Goal: Answer question/provide support: Share knowledge or assist other users

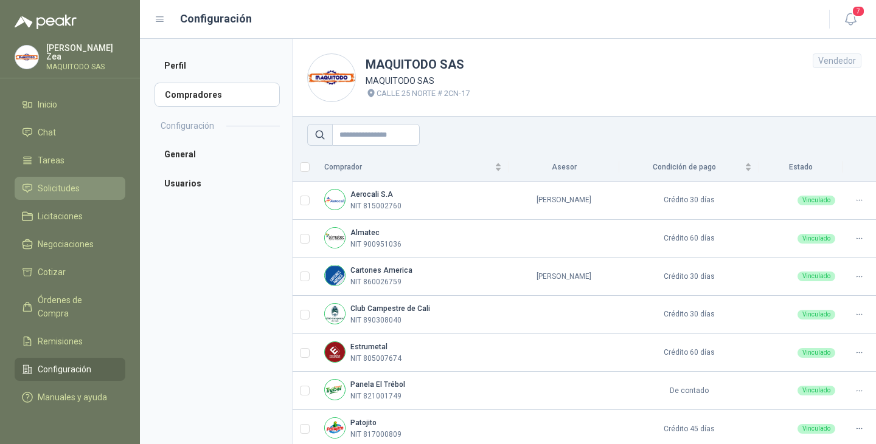
click at [50, 191] on span "Solicitudes" at bounding box center [59, 188] width 42 height 13
click at [54, 188] on span "Solicitudes" at bounding box center [59, 188] width 42 height 13
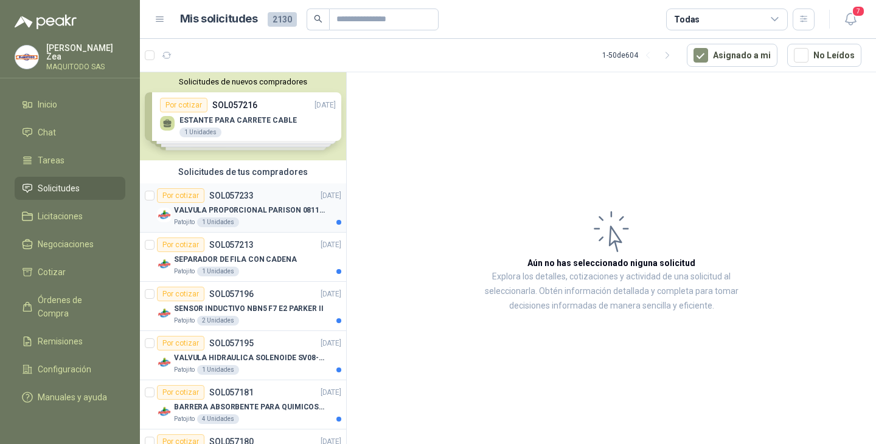
click at [241, 215] on p "VALVULA PROPORCIONAL PARISON 0811404612 / 4WRPEH6C4 REXROTH" at bounding box center [249, 211] width 151 height 12
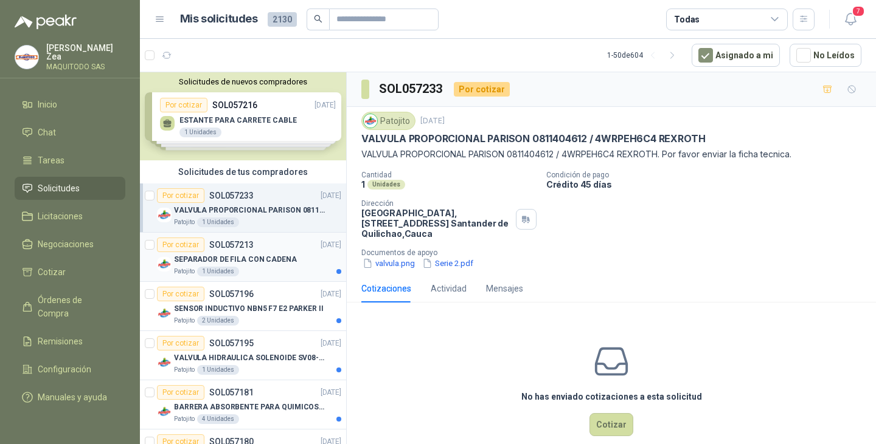
click at [288, 262] on p "SEPARADOR DE FILA CON CADENA" at bounding box center [235, 260] width 123 height 12
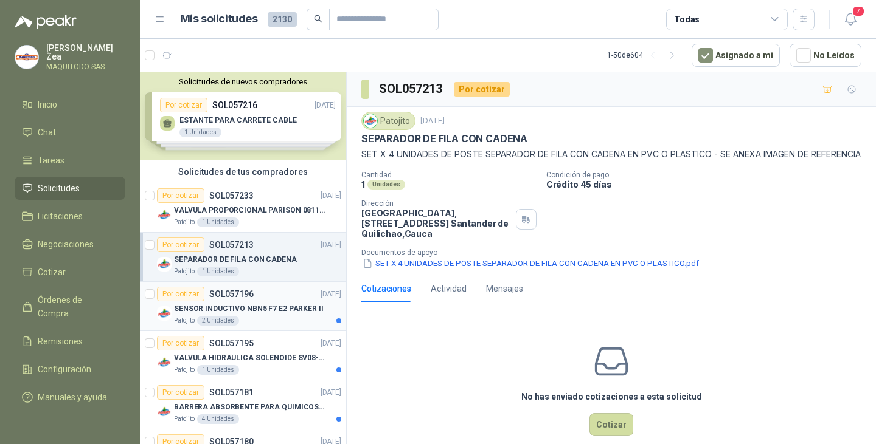
click at [242, 305] on p "SENSOR INDUCTIVO NBN5 F7 E2 PARKER II" at bounding box center [249, 309] width 150 height 12
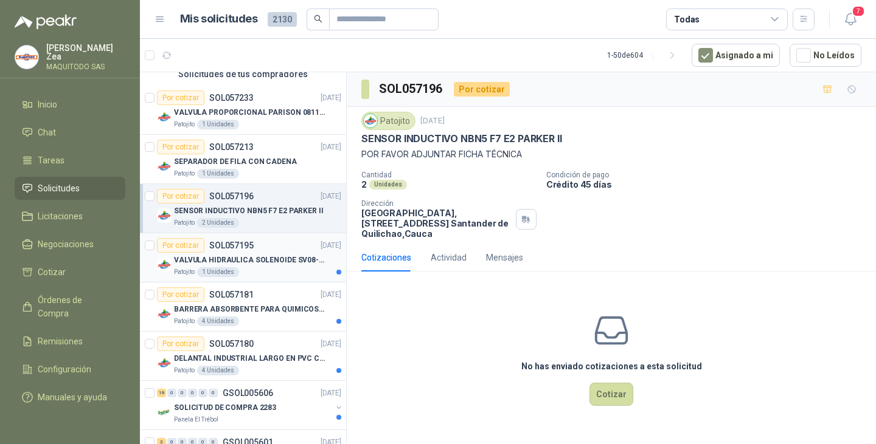
scroll to position [122, 0]
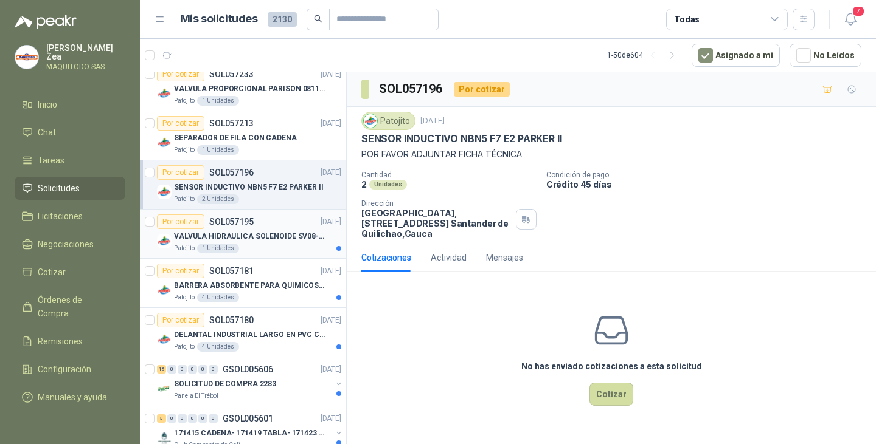
click at [251, 228] on div "Por cotizar SOL057195" at bounding box center [205, 222] width 97 height 15
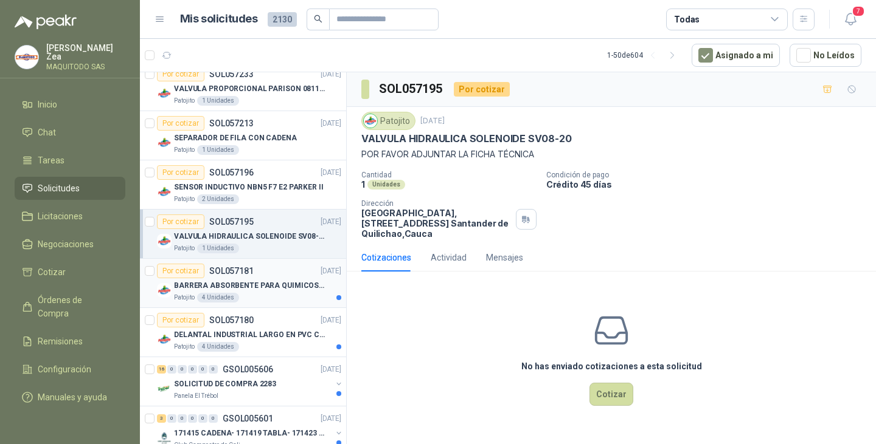
click at [275, 276] on div "Por cotizar SOL057181 [DATE]" at bounding box center [249, 271] width 184 height 15
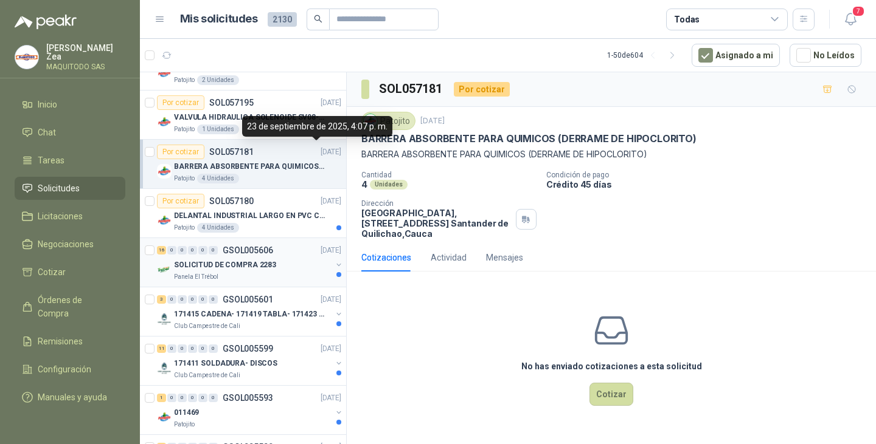
scroll to position [243, 0]
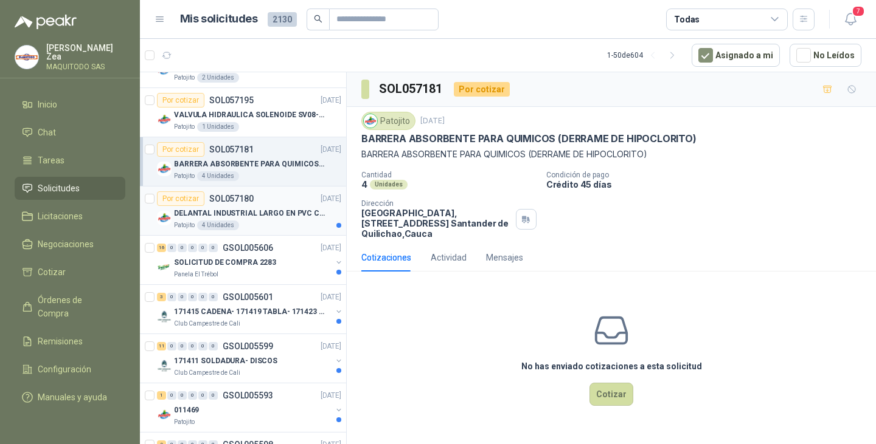
click at [263, 204] on div "Por cotizar SOL057180 [DATE]" at bounding box center [249, 199] width 184 height 15
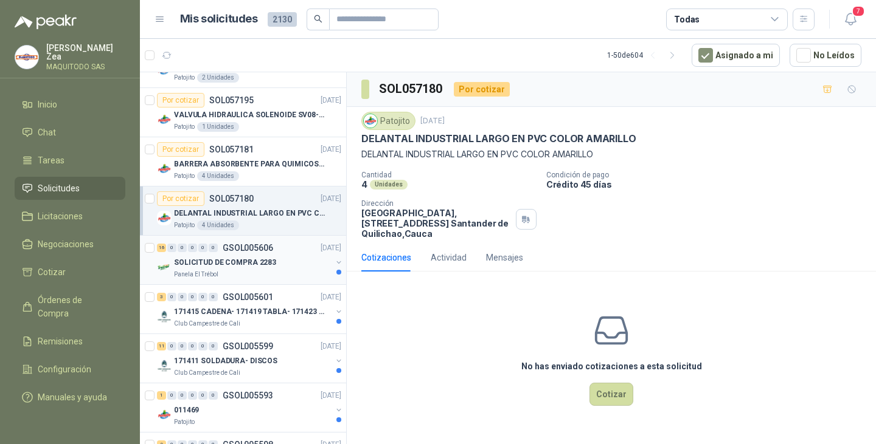
click at [283, 268] on div "SOLICITUD DE COMPRA 2283" at bounding box center [252, 262] width 157 height 15
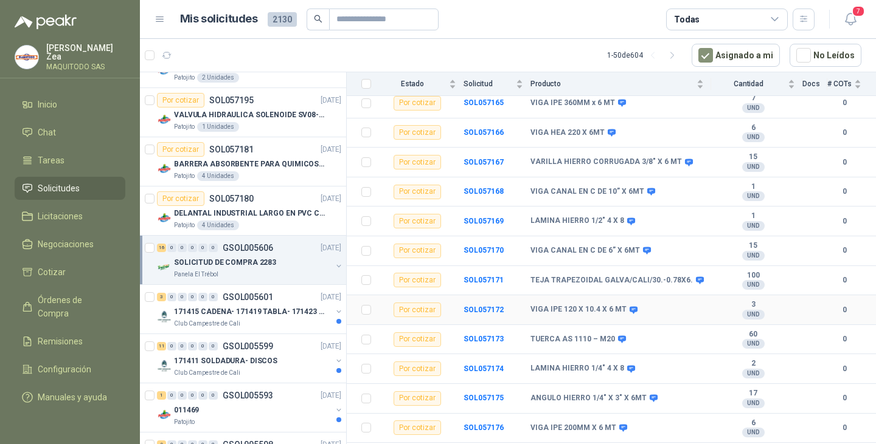
scroll to position [264, 0]
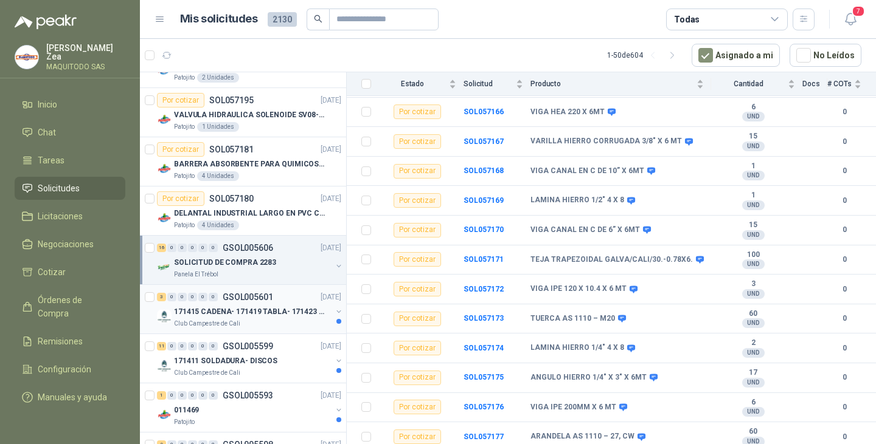
click at [252, 305] on div "171415 CADENA- 171419 TABLA- 171423 VARILLA" at bounding box center [252, 312] width 157 height 15
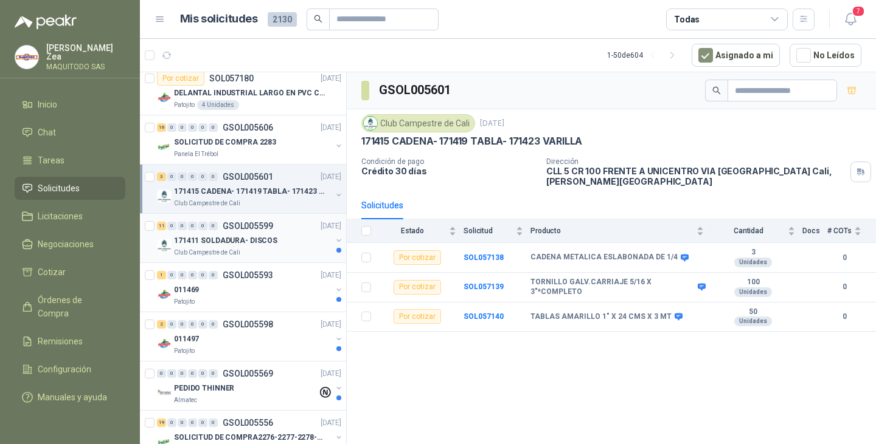
scroll to position [365, 0]
click at [271, 237] on p "171411 SOLDADURA- DISCOS" at bounding box center [225, 240] width 103 height 12
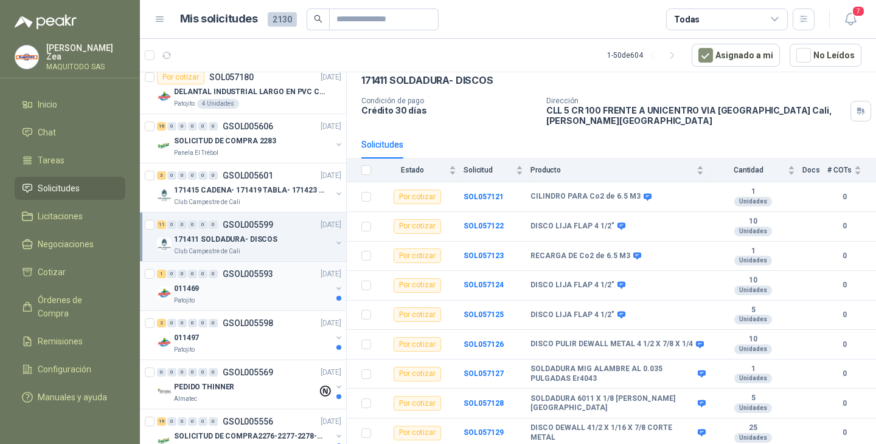
scroll to position [426, 0]
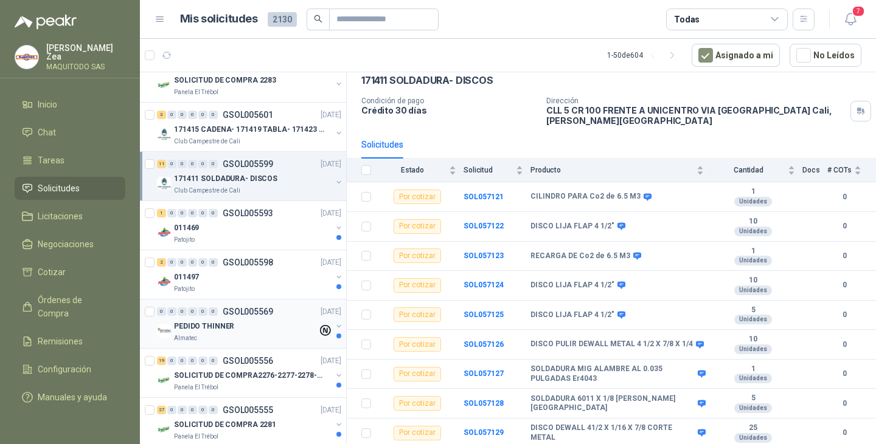
click at [260, 323] on div "PEDIDO THINNER" at bounding box center [245, 326] width 143 height 15
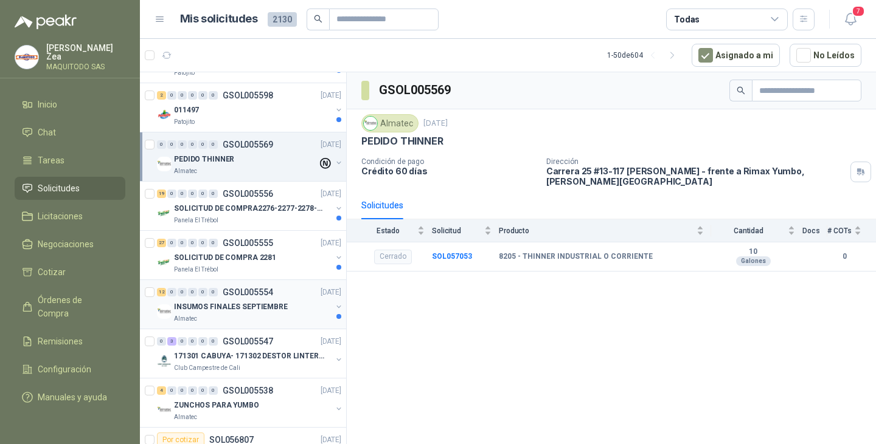
scroll to position [608, 0]
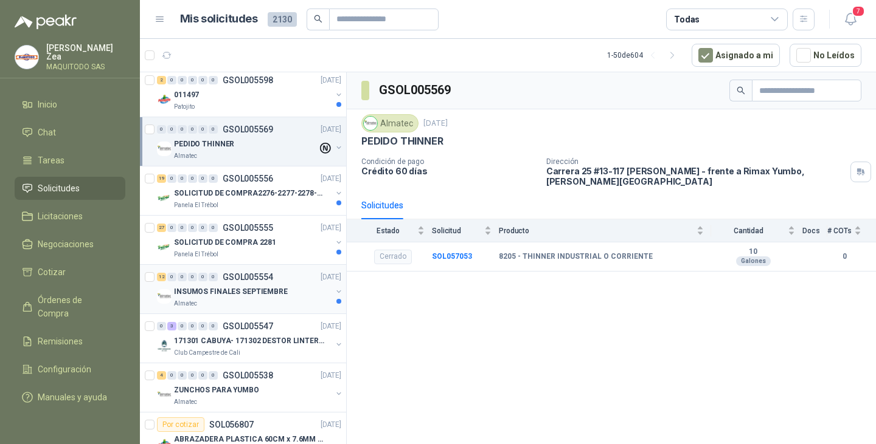
click at [251, 296] on p "INSUMOS FINALES SEPTIEMBRE" at bounding box center [231, 292] width 114 height 12
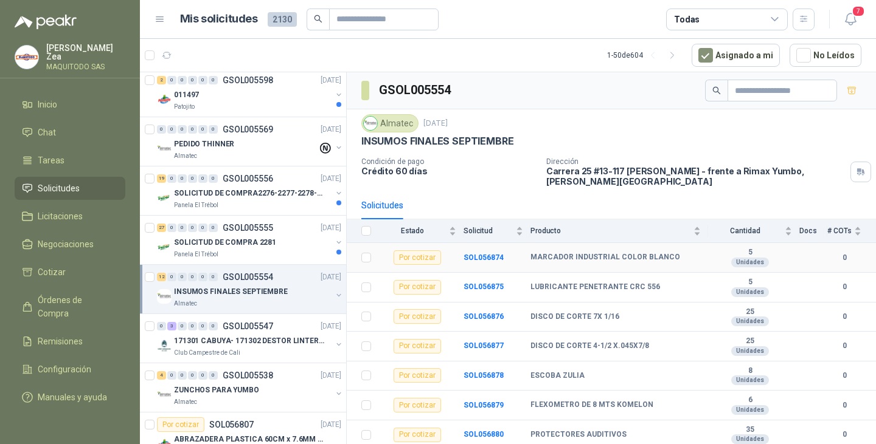
click at [547, 258] on b "MARCADOR INDUSTRIAL COLOR BLANCO" at bounding box center [605, 258] width 150 height 10
click at [478, 259] on b "SOL056874" at bounding box center [483, 258] width 40 height 9
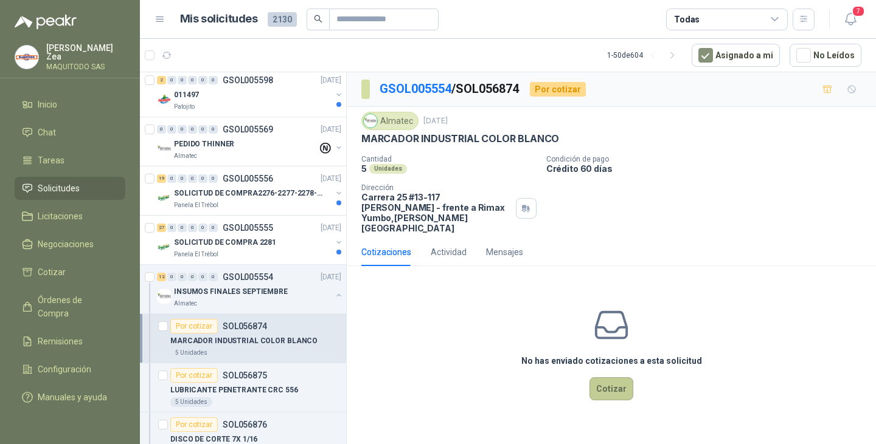
click at [612, 385] on button "Cotizar" at bounding box center [611, 389] width 44 height 23
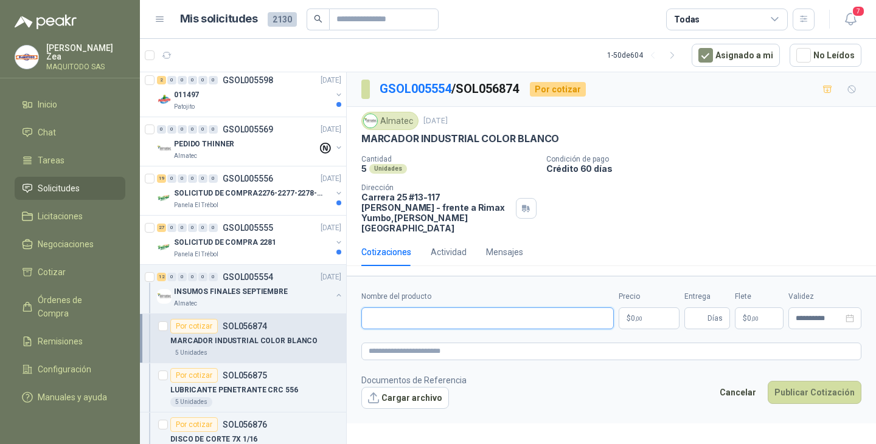
click at [495, 319] on input "Nombre del producto" at bounding box center [487, 319] width 252 height 22
type input "**********"
click at [639, 316] on span ",00" at bounding box center [638, 319] width 7 height 7
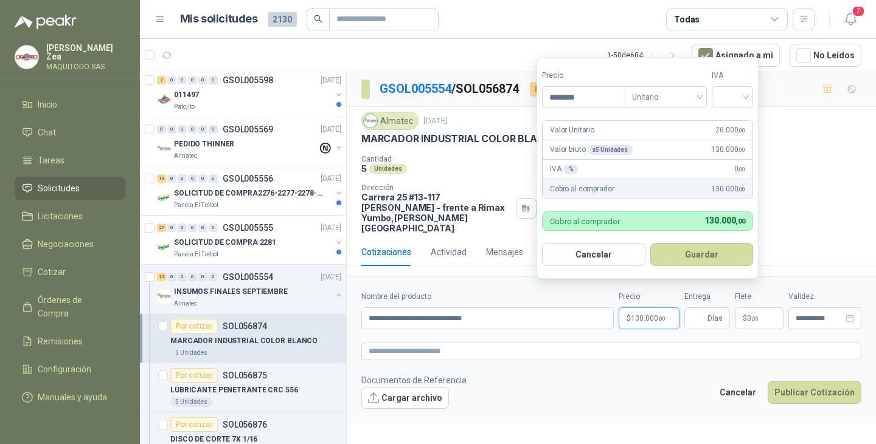
type input "********"
drag, startPoint x: 683, startPoint y: 252, endPoint x: 698, endPoint y: 274, distance: 26.2
click at [683, 252] on button "Guardar" at bounding box center [703, 254] width 105 height 23
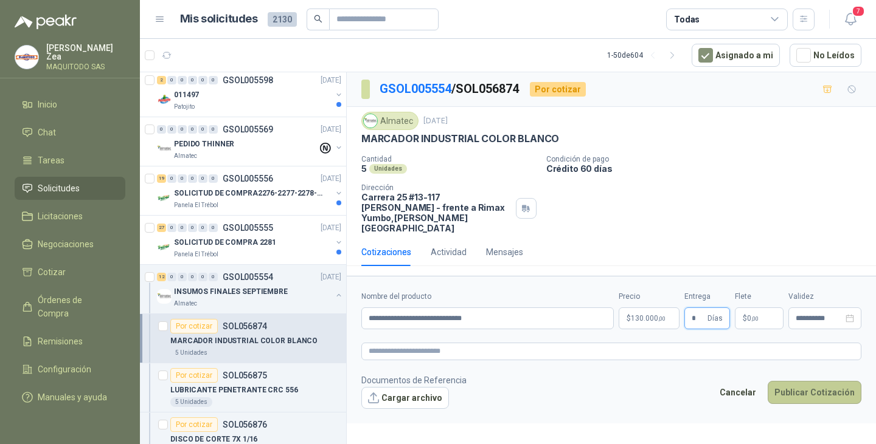
type input "*"
click at [796, 382] on button "Publicar Cotización" at bounding box center [814, 392] width 94 height 23
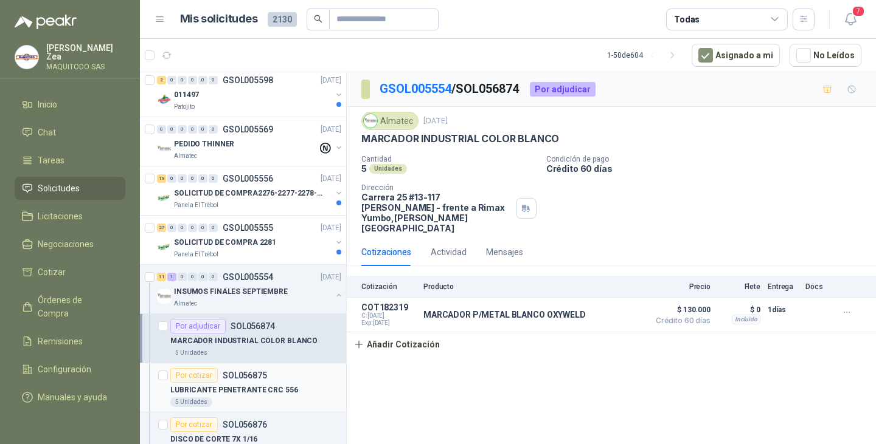
click at [241, 388] on p "LUBRICANTE PENETRANTE CRC 556" at bounding box center [234, 391] width 128 height 12
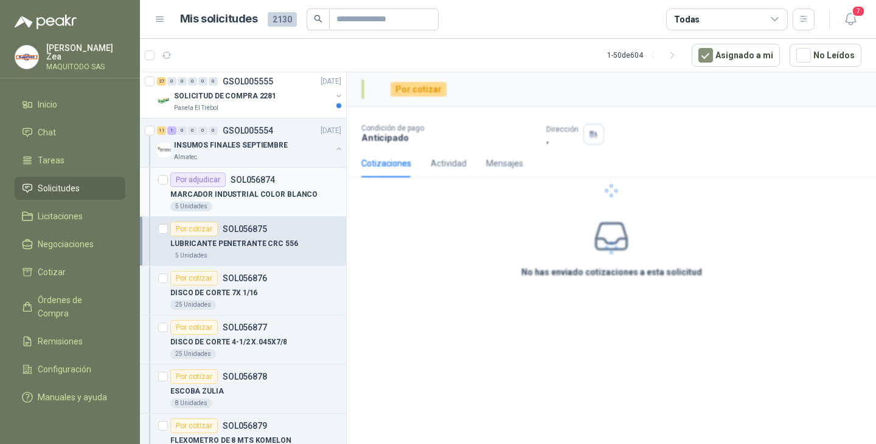
scroll to position [790, 0]
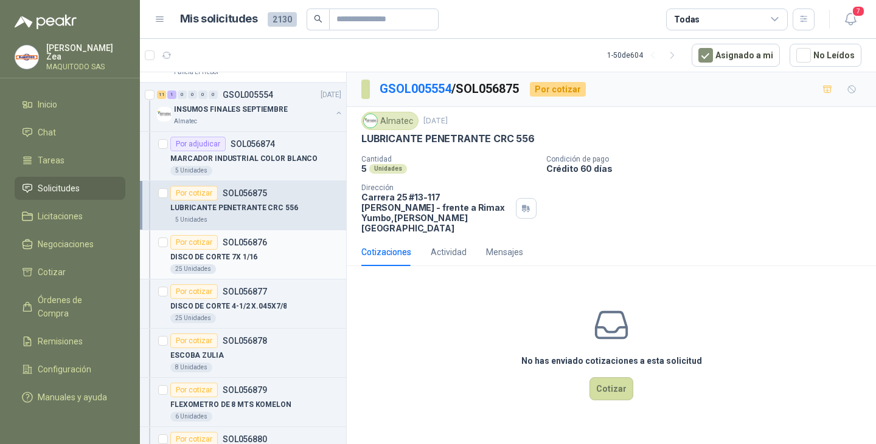
click at [232, 267] on div "25 Unidades" at bounding box center [255, 269] width 171 height 10
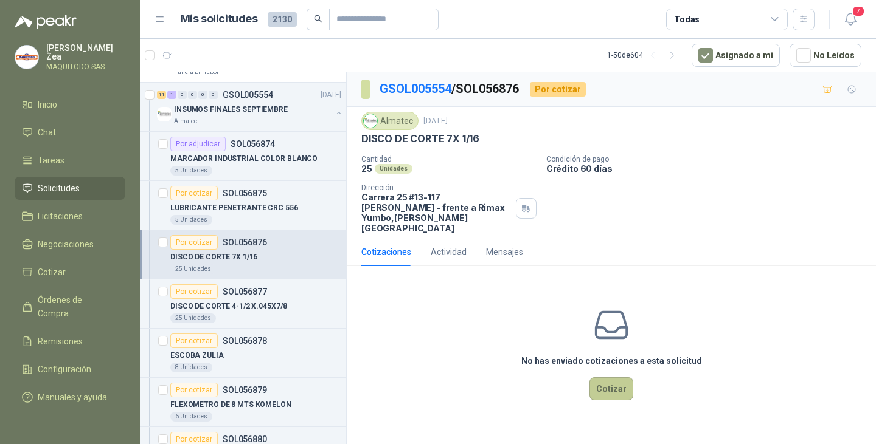
click at [609, 382] on button "Cotizar" at bounding box center [611, 389] width 44 height 23
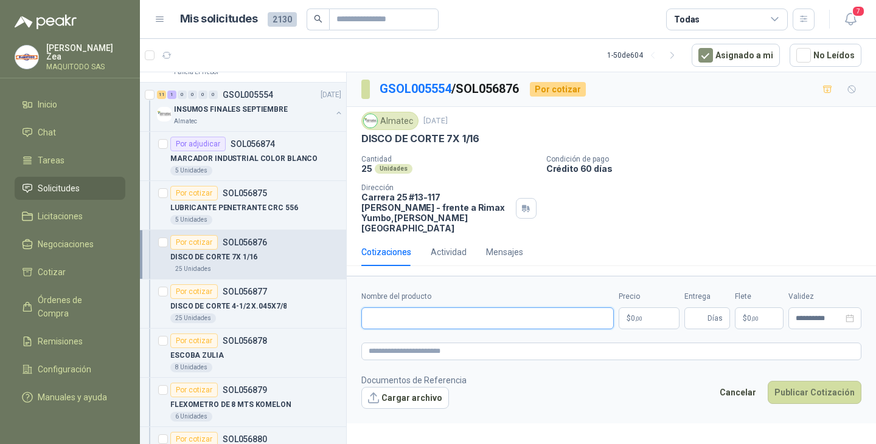
click at [428, 308] on input "Nombre del producto" at bounding box center [487, 319] width 252 height 22
click at [413, 308] on input "Nombre del producto" at bounding box center [487, 319] width 252 height 22
paste input "**********"
type input "**********"
click at [639, 316] on span ",00" at bounding box center [638, 319] width 7 height 7
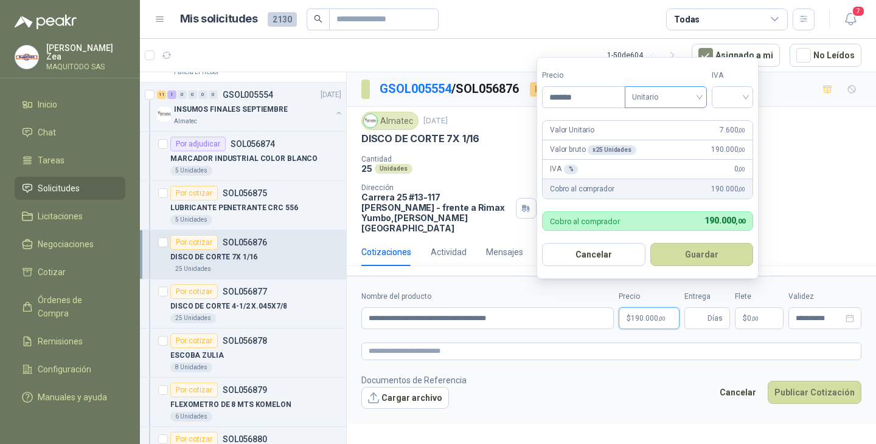
click at [686, 105] on span "Unitario" at bounding box center [665, 97] width 67 height 18
type input "*******"
drag, startPoint x: 672, startPoint y: 141, endPoint x: 690, endPoint y: 126, distance: 23.3
click at [681, 133] on div "Unitario con IVA" at bounding box center [667, 141] width 77 height 19
click at [721, 92] on div at bounding box center [731, 97] width 41 height 22
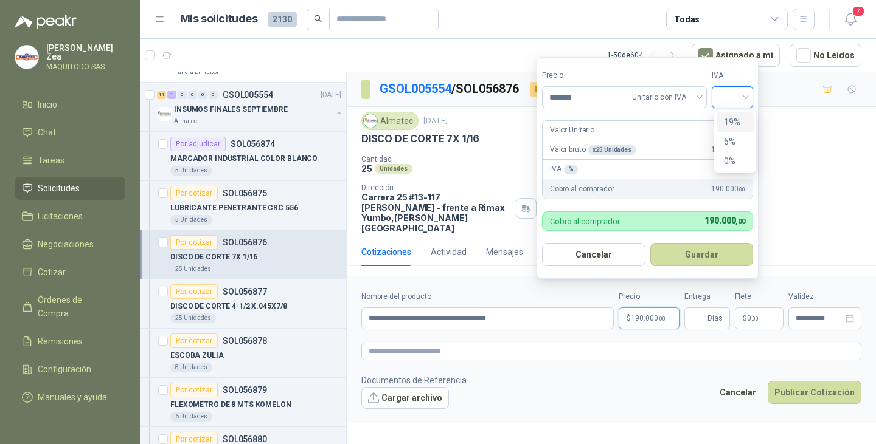
click at [727, 122] on div "19%" at bounding box center [735, 122] width 22 height 13
click at [693, 255] on button "Guardar" at bounding box center [703, 254] width 105 height 23
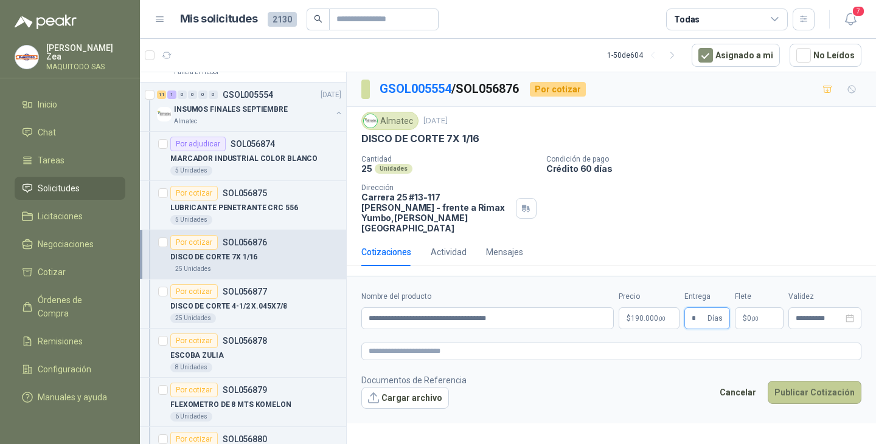
type input "*"
click at [795, 382] on button "Publicar Cotización" at bounding box center [814, 392] width 94 height 23
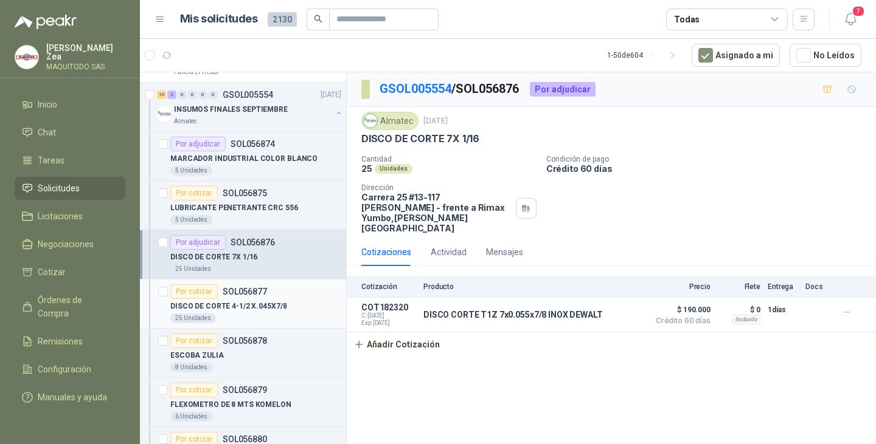
click at [257, 306] on p "DISCO DE CORTE 4-1/2 X.045X7/8" at bounding box center [228, 307] width 116 height 12
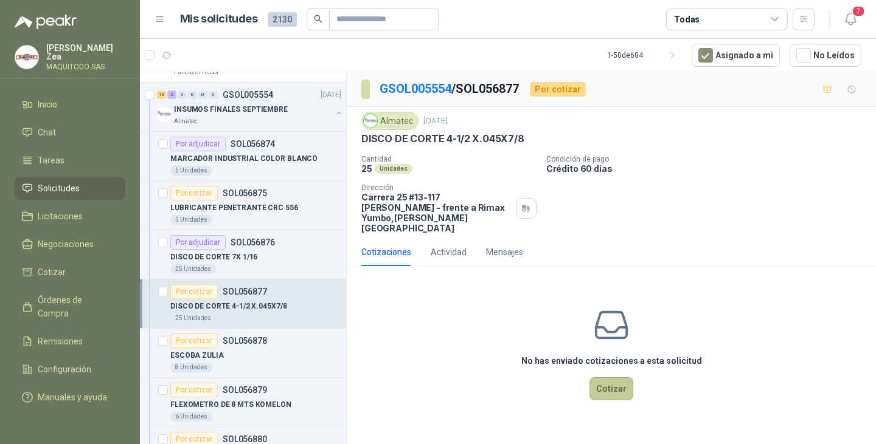
click at [618, 382] on button "Cotizar" at bounding box center [611, 389] width 44 height 23
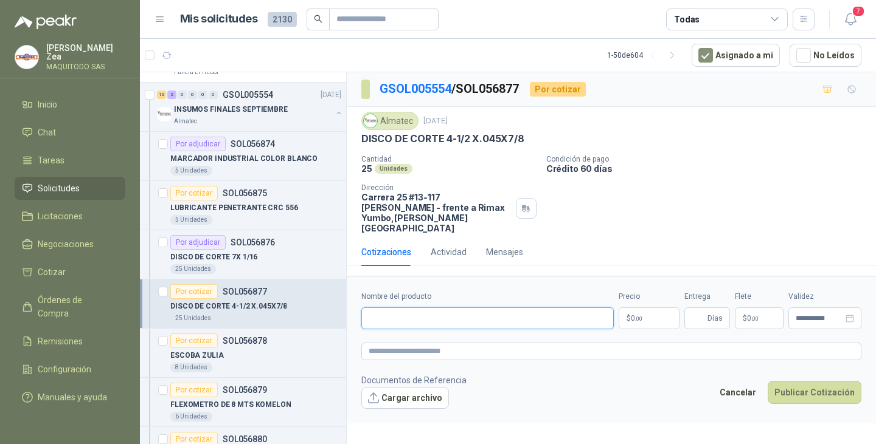
click at [499, 313] on input "Nombre del producto" at bounding box center [487, 319] width 252 height 22
paste input "**********"
type input "**********"
click at [648, 308] on p "$ 0 ,00" at bounding box center [648, 319] width 61 height 22
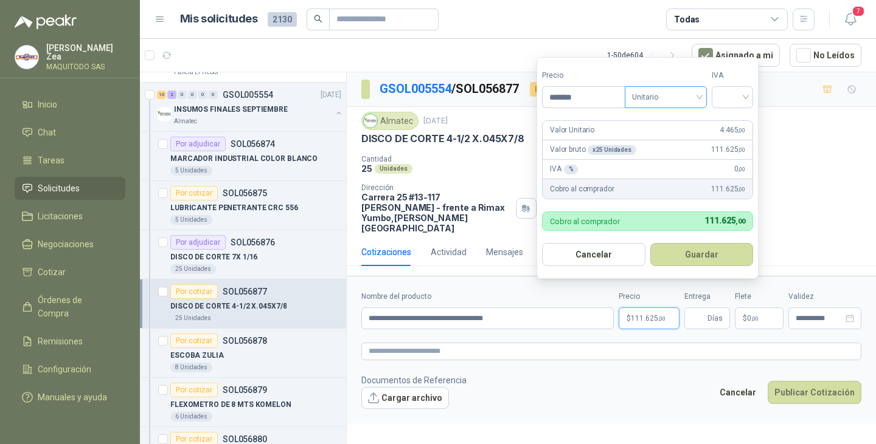
type input "*******"
click at [673, 87] on input "search" at bounding box center [665, 96] width 67 height 18
drag, startPoint x: 689, startPoint y: 140, endPoint x: 722, endPoint y: 110, distance: 45.2
click at [693, 138] on div "Unitario con IVA" at bounding box center [668, 141] width 63 height 13
click at [739, 94] on input "search" at bounding box center [732, 96] width 27 height 18
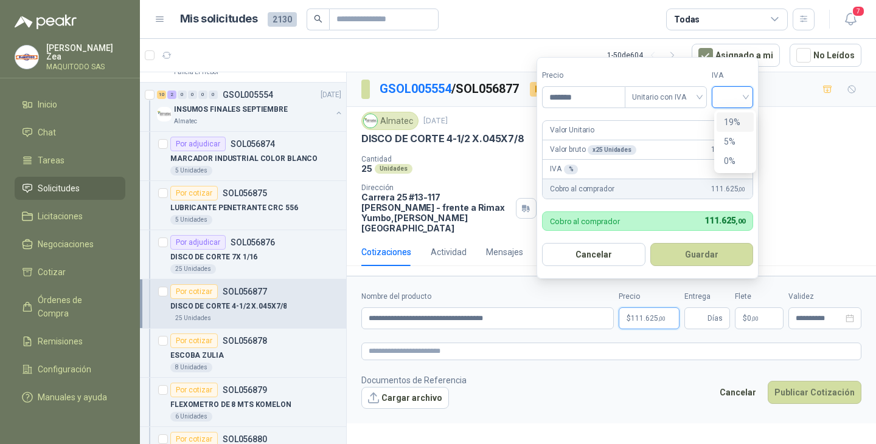
click at [738, 126] on div "19%" at bounding box center [735, 122] width 22 height 13
click at [693, 254] on button "Guardar" at bounding box center [703, 254] width 105 height 23
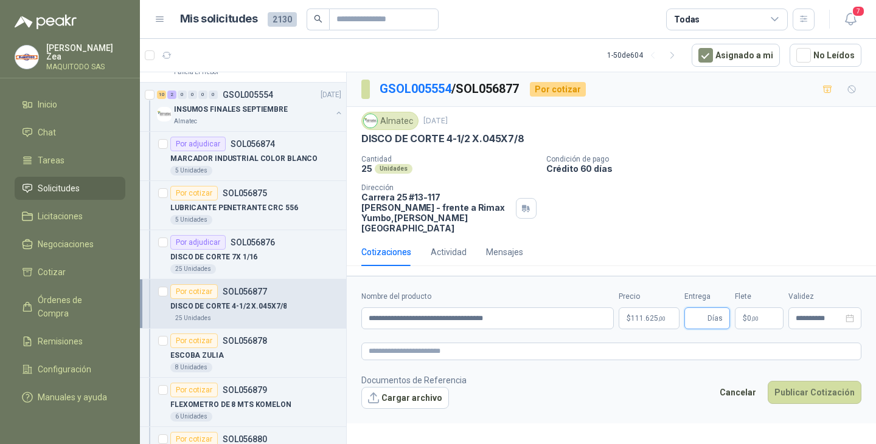
click at [696, 308] on input "Entrega" at bounding box center [697, 318] width 13 height 21
type input "*"
click at [797, 381] on button "Publicar Cotización" at bounding box center [814, 392] width 94 height 23
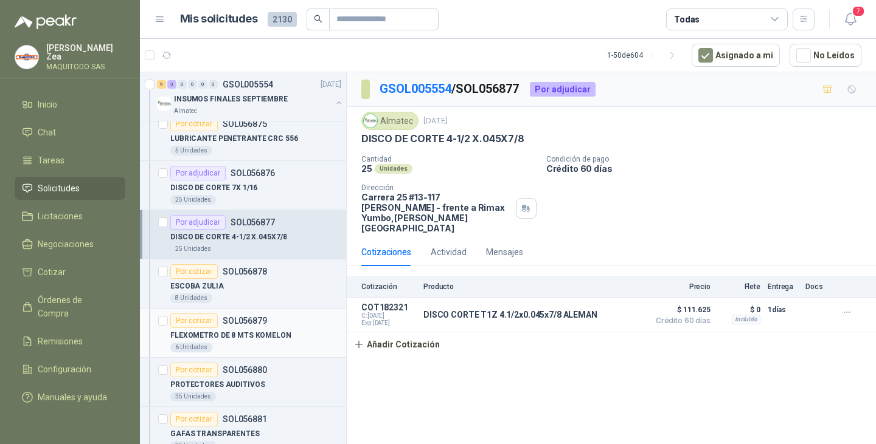
scroll to position [912, 0]
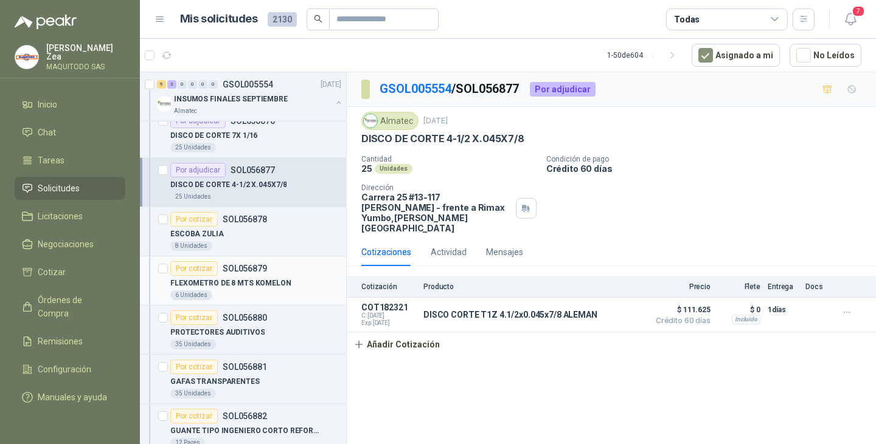
click at [254, 283] on p "FLEXOMETRO DE 8 MTS KOMELON" at bounding box center [230, 284] width 121 height 12
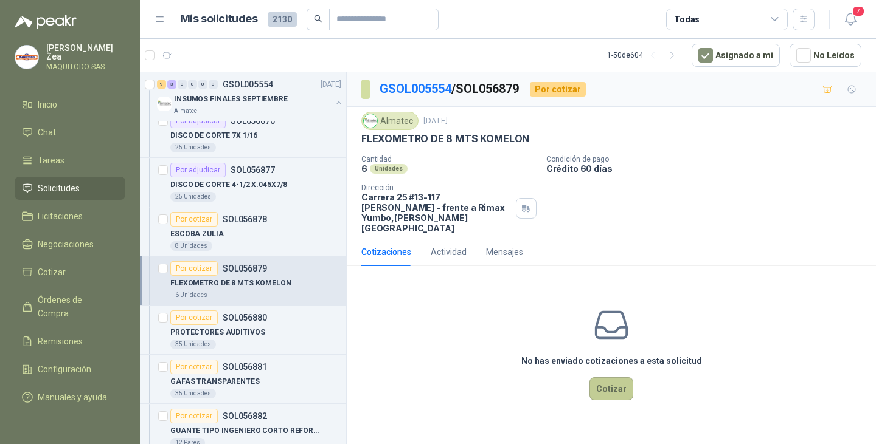
click at [618, 380] on button "Cotizar" at bounding box center [611, 389] width 44 height 23
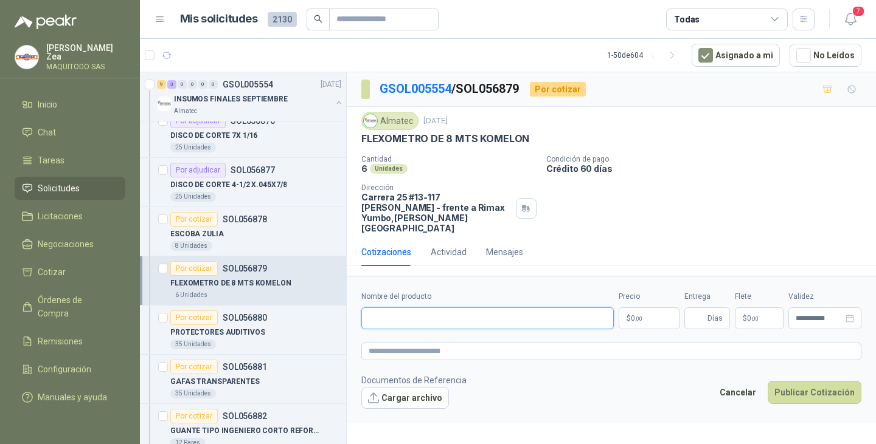
click at [434, 309] on input "Nombre del producto" at bounding box center [487, 319] width 252 height 22
paste input "**********"
type input "**********"
click at [657, 308] on p "$ 0 ,00" at bounding box center [648, 319] width 61 height 22
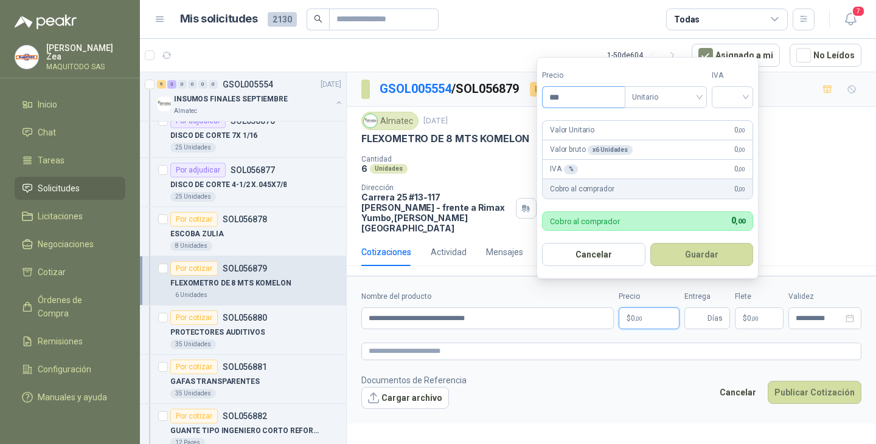
click at [584, 94] on input "***" at bounding box center [583, 97] width 82 height 21
type input "********"
drag, startPoint x: 682, startPoint y: 257, endPoint x: 682, endPoint y: 268, distance: 11.0
click at [682, 259] on button "Guardar" at bounding box center [703, 254] width 105 height 23
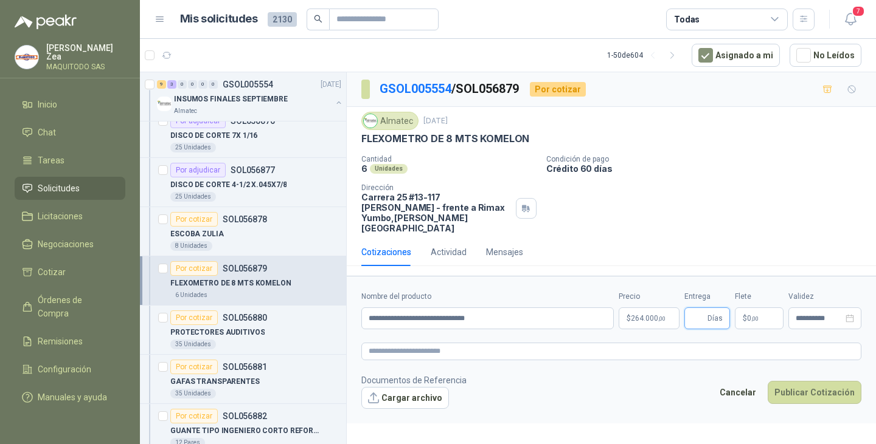
click at [697, 308] on input "Entrega" at bounding box center [697, 318] width 13 height 21
type input "*"
click at [807, 381] on button "Publicar Cotización" at bounding box center [814, 392] width 94 height 23
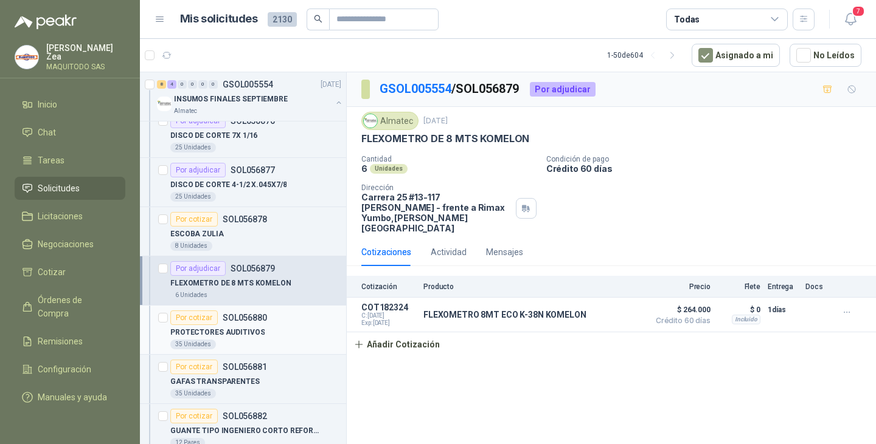
click at [233, 329] on p "PROTECTORES AUDITIVOS" at bounding box center [217, 333] width 94 height 12
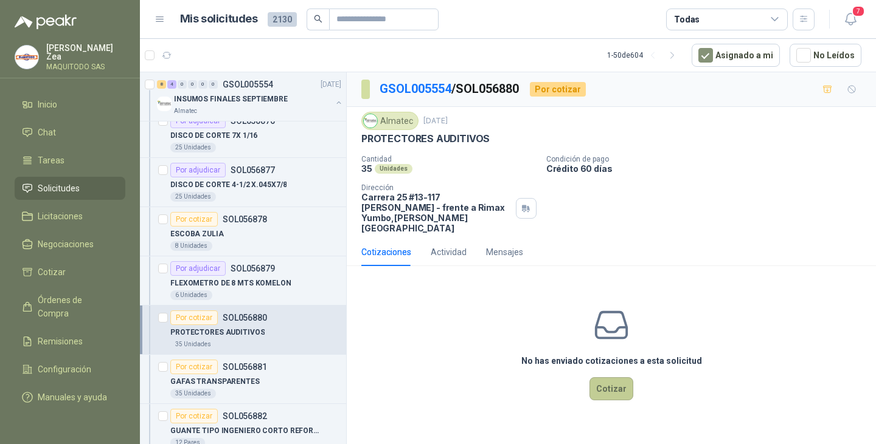
click at [619, 379] on button "Cotizar" at bounding box center [611, 389] width 44 height 23
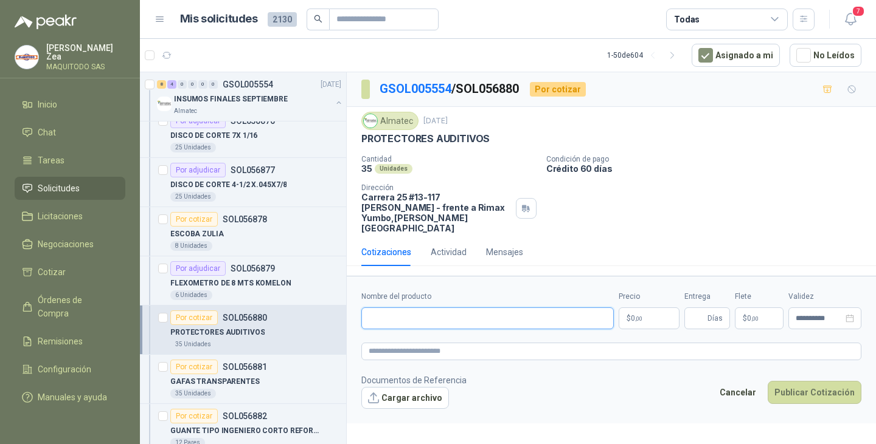
click at [459, 310] on input "Nombre del producto" at bounding box center [487, 319] width 252 height 22
paste input "**********"
type input "**********"
click at [645, 309] on p "$ 0 ,00" at bounding box center [648, 319] width 61 height 22
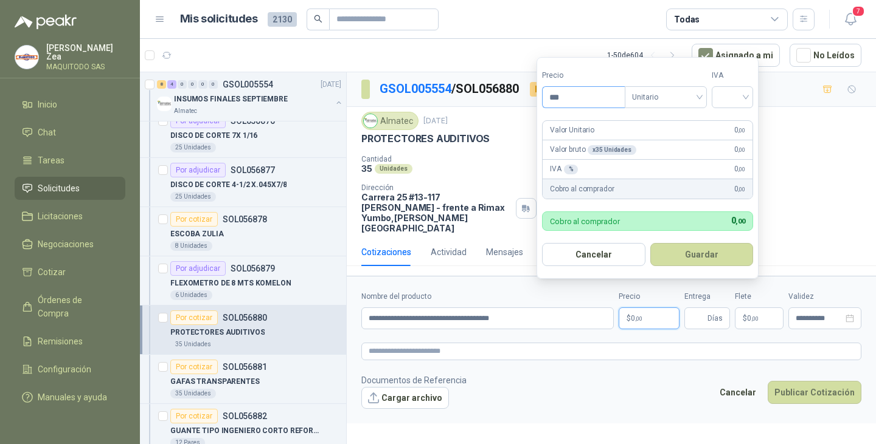
click at [572, 98] on input "***" at bounding box center [583, 97] width 82 height 21
type input "*******"
click at [702, 251] on button "Guardar" at bounding box center [703, 254] width 105 height 23
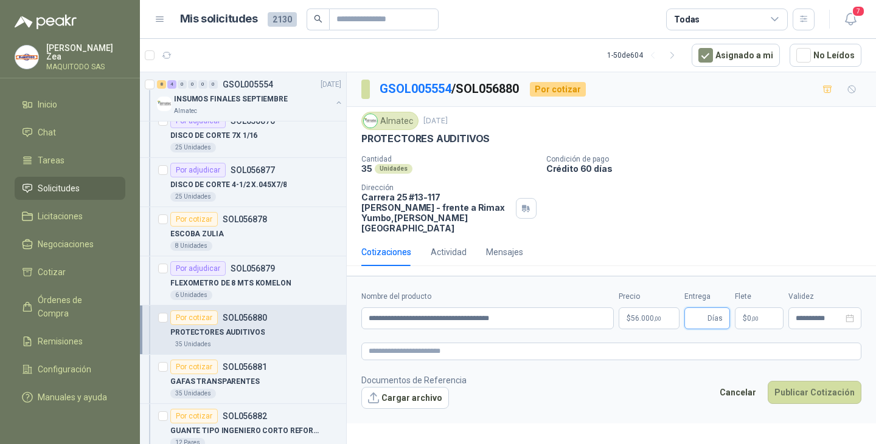
click at [697, 308] on input "Entrega" at bounding box center [697, 318] width 13 height 21
type input "*"
click at [799, 382] on button "Publicar Cotización" at bounding box center [814, 392] width 94 height 23
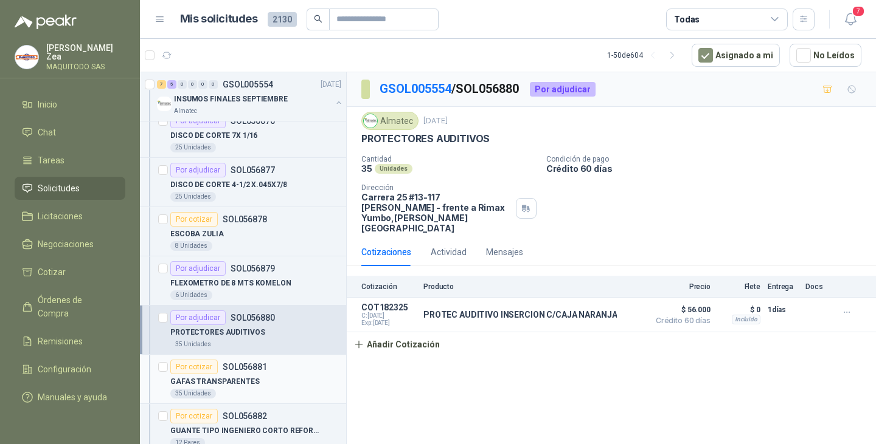
click at [249, 380] on p "GAFAS TRANSPARENTES" at bounding box center [214, 382] width 89 height 12
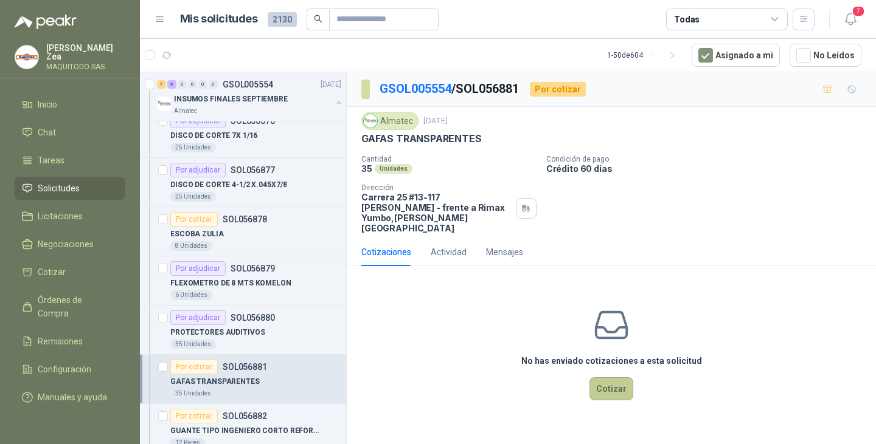
click at [612, 378] on button "Cotizar" at bounding box center [611, 389] width 44 height 23
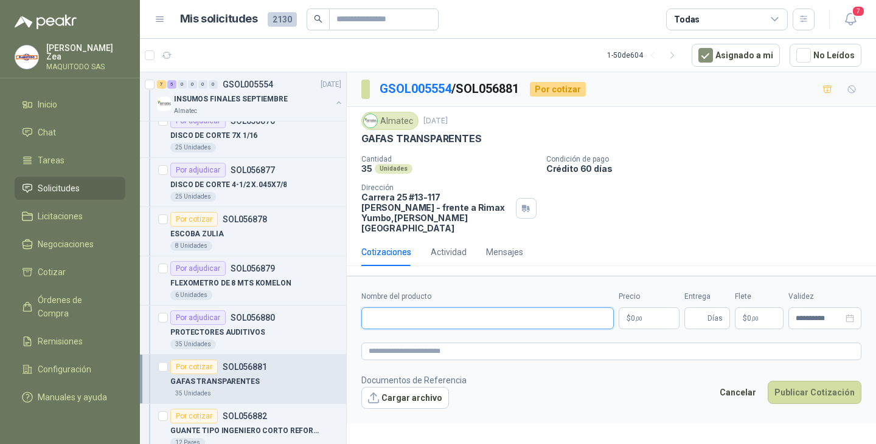
click at [517, 313] on input "Nombre del producto" at bounding box center [487, 319] width 252 height 22
paste input "**********"
type input "**********"
click at [644, 314] on p "$ 0 ,00" at bounding box center [648, 319] width 61 height 22
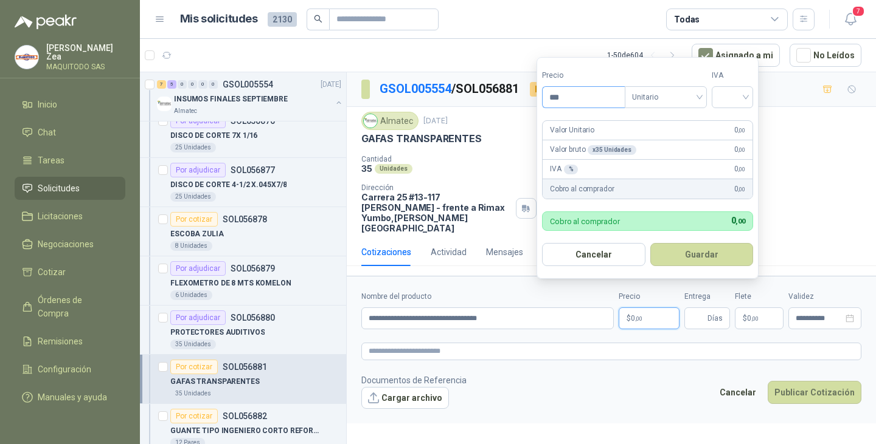
click at [565, 93] on input "***" at bounding box center [583, 97] width 82 height 21
type input "*******"
click at [686, 247] on button "Guardar" at bounding box center [703, 254] width 105 height 23
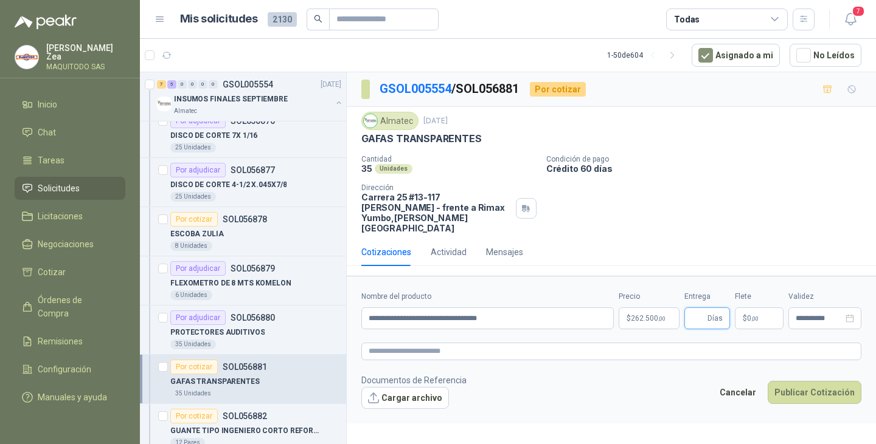
click at [705, 311] on input "Entrega" at bounding box center [697, 318] width 13 height 21
type input "*"
click at [793, 381] on button "Publicar Cotización" at bounding box center [814, 392] width 94 height 23
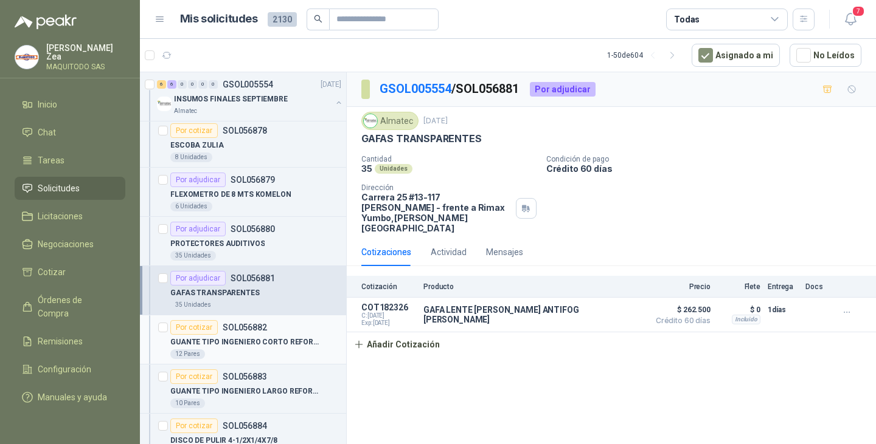
scroll to position [1034, 0]
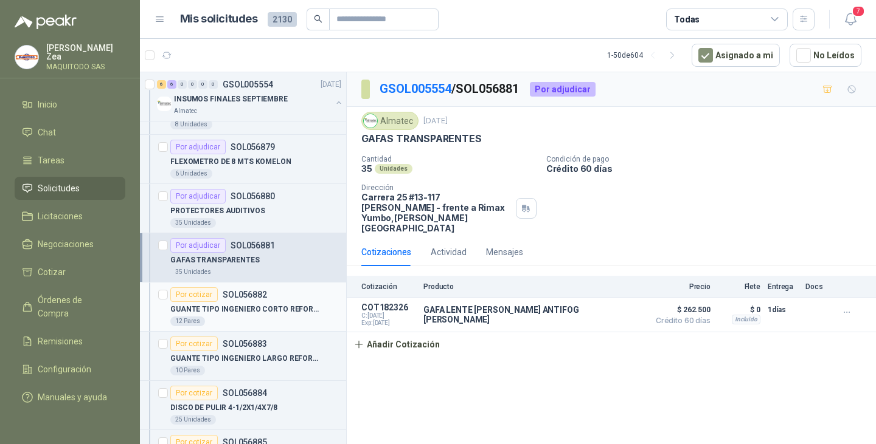
click at [222, 300] on div "Por cotizar SOL056882" at bounding box center [218, 295] width 97 height 15
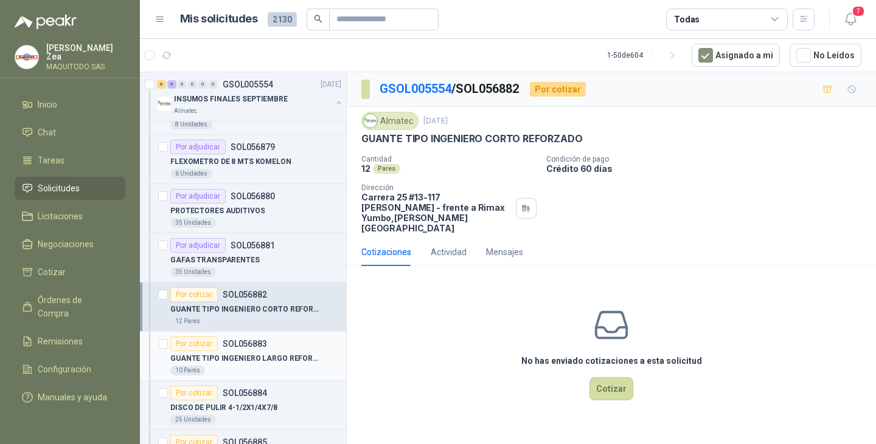
click at [238, 345] on p "SOL056883" at bounding box center [245, 344] width 44 height 9
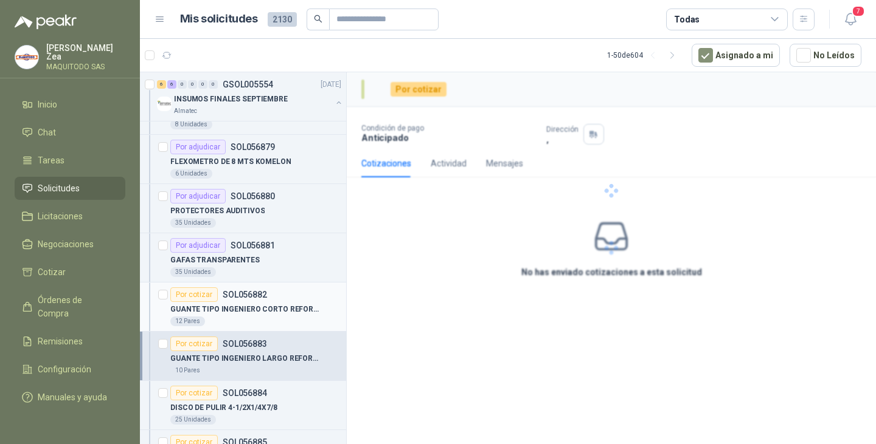
scroll to position [1094, 0]
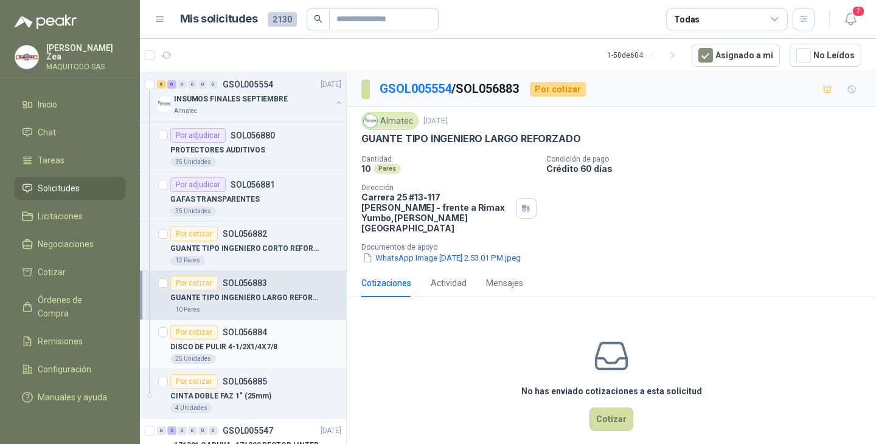
click at [254, 335] on p "SOL056884" at bounding box center [245, 332] width 44 height 9
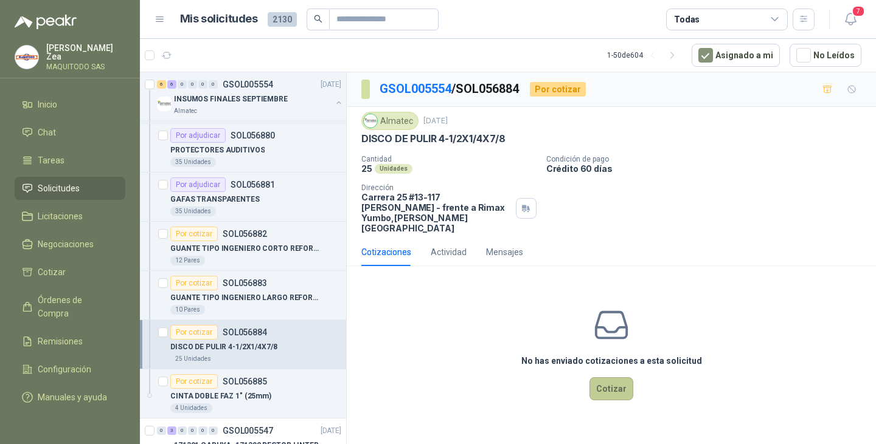
click at [608, 378] on button "Cotizar" at bounding box center [611, 389] width 44 height 23
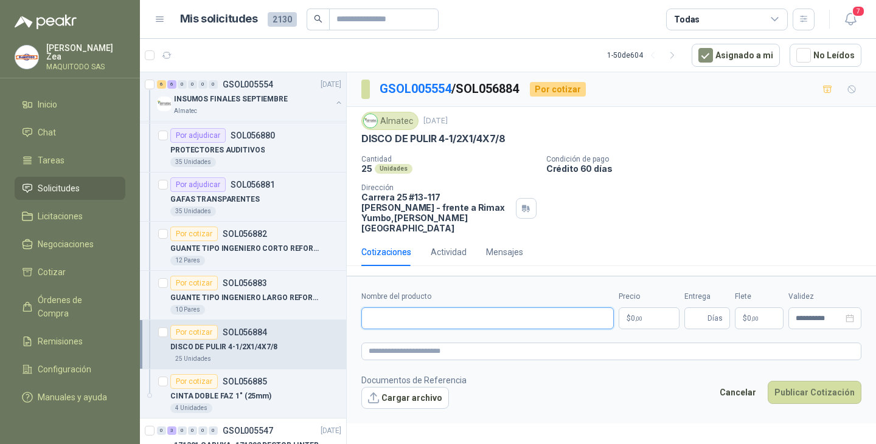
click at [402, 311] on input "Nombre del producto" at bounding box center [487, 319] width 252 height 22
paste input "**********"
type input "**********"
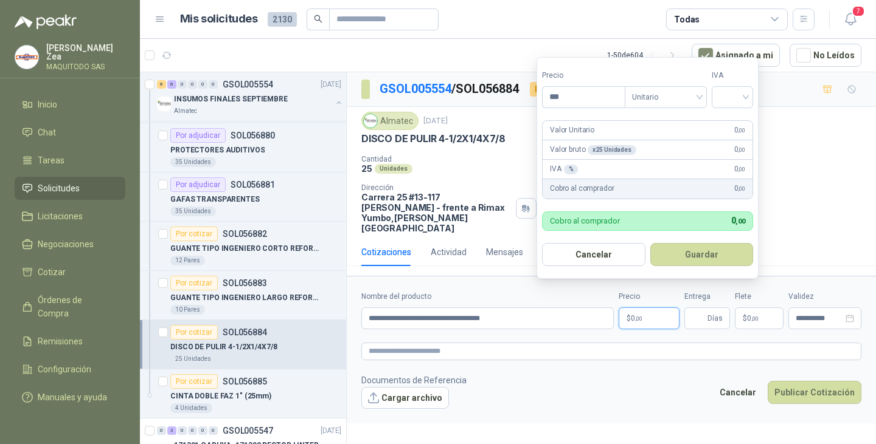
click at [643, 311] on p "$ 0 ,00" at bounding box center [648, 319] width 61 height 22
click at [578, 99] on input "***" at bounding box center [583, 97] width 82 height 21
type input "*******"
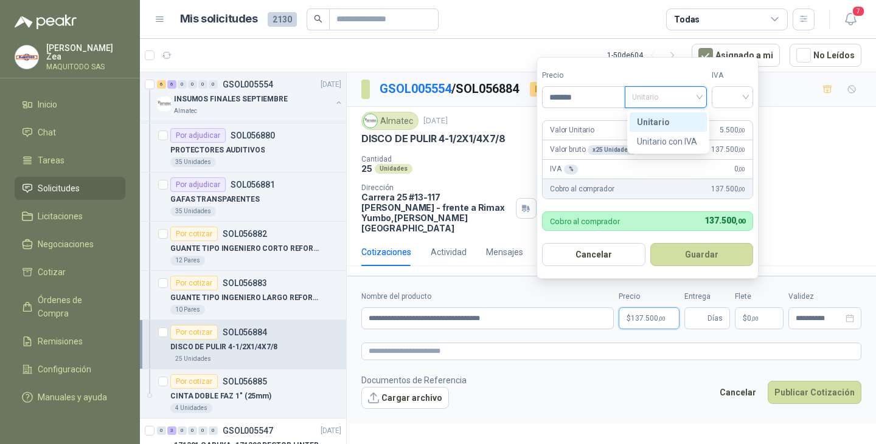
click at [653, 87] on input "search" at bounding box center [665, 96] width 67 height 18
drag, startPoint x: 677, startPoint y: 134, endPoint x: 700, endPoint y: 120, distance: 27.5
click at [677, 135] on div "Unitario con IVA" at bounding box center [667, 141] width 77 height 19
click at [738, 91] on input "search" at bounding box center [732, 96] width 27 height 18
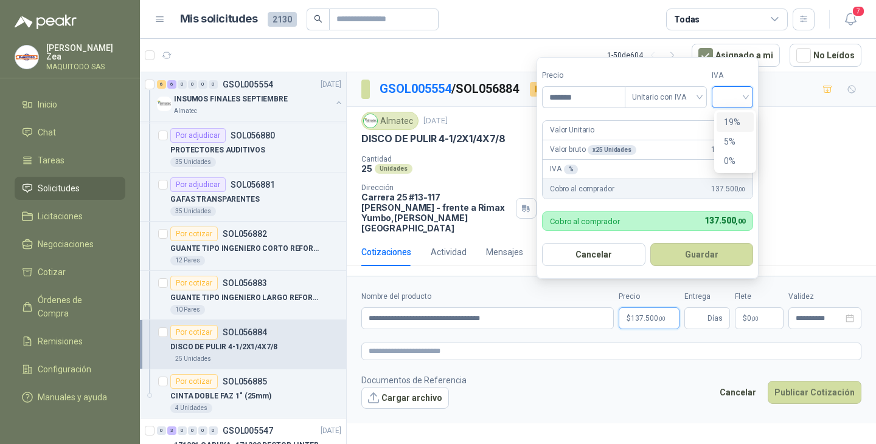
click at [735, 125] on div "19%" at bounding box center [735, 122] width 22 height 13
click at [703, 252] on button "Guardar" at bounding box center [703, 254] width 105 height 23
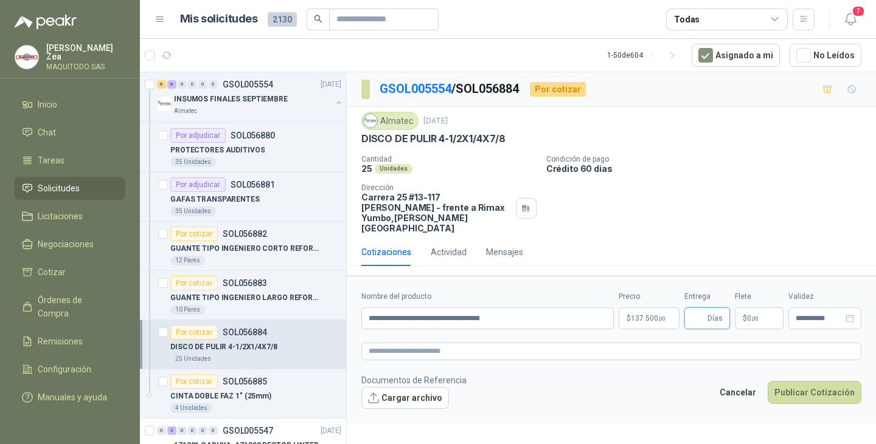
click at [704, 313] on input "Entrega" at bounding box center [697, 318] width 13 height 21
type input "*"
click at [800, 381] on button "Publicar Cotización" at bounding box center [814, 392] width 94 height 23
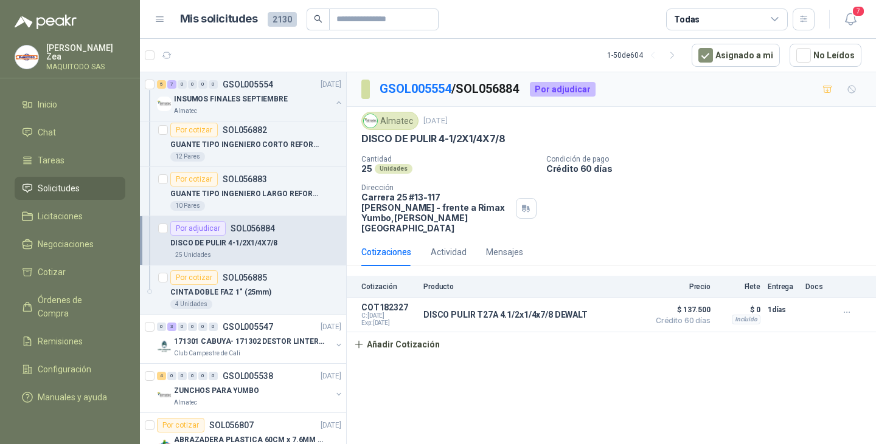
scroll to position [1338, 0]
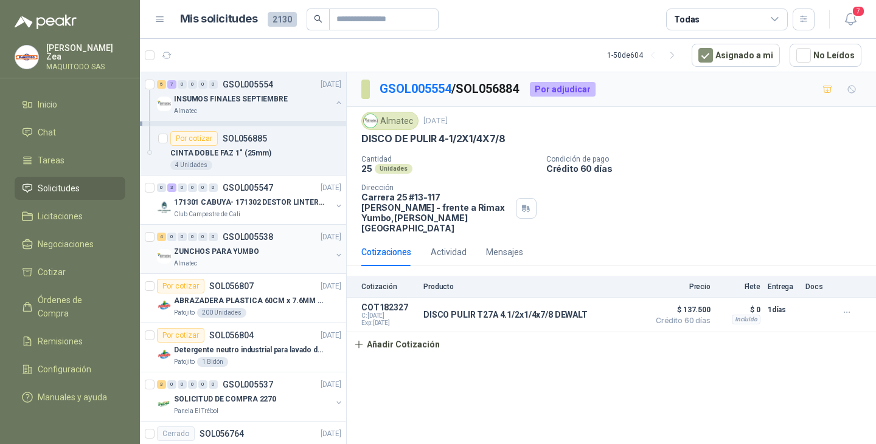
click at [230, 251] on p "ZUNCHOS PARA YUMBO" at bounding box center [216, 252] width 85 height 12
